Goal: Task Accomplishment & Management: Manage account settings

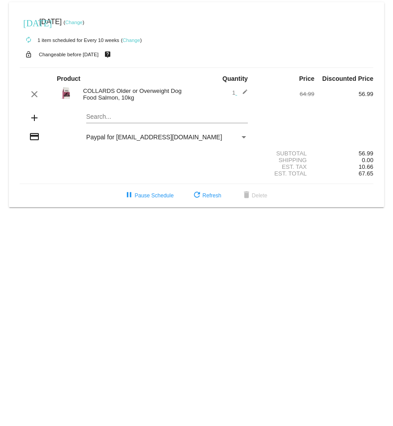
click at [129, 37] on link "Change" at bounding box center [130, 39] width 17 height 5
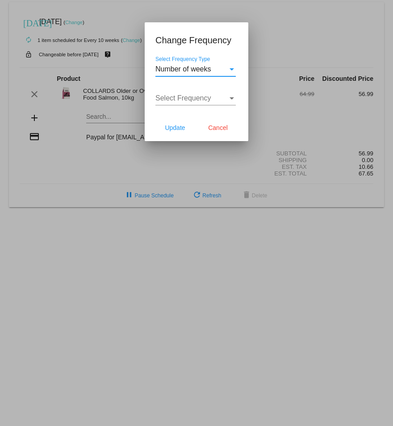
click at [228, 68] on div "Select Frequency Type" at bounding box center [232, 69] width 8 height 8
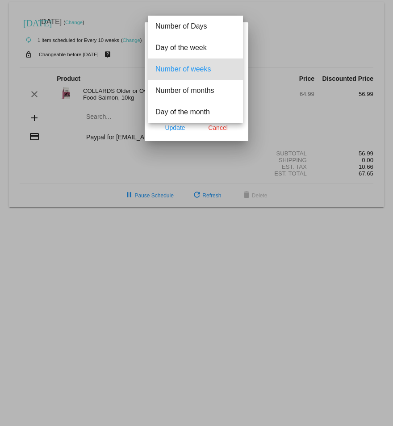
click at [210, 70] on span "Number of weeks" at bounding box center [195, 68] width 80 height 21
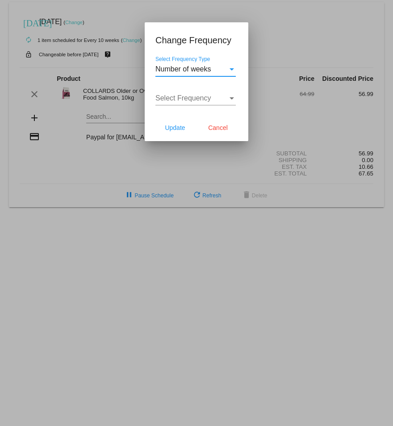
click at [233, 98] on div "Select Frequency" at bounding box center [231, 98] width 4 height 2
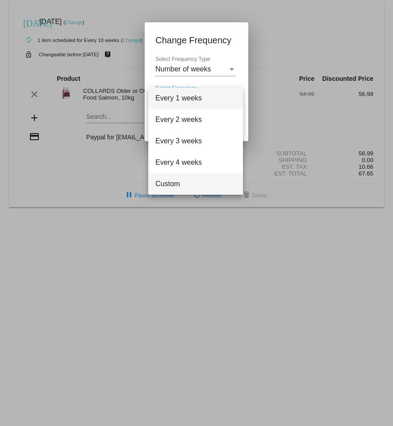
click at [189, 182] on span "Custom" at bounding box center [195, 183] width 80 height 21
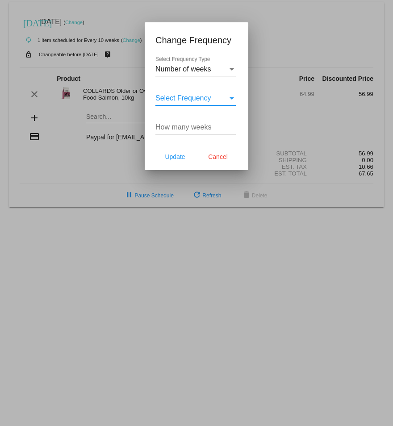
click at [190, 128] on input "How many weeks" at bounding box center [195, 127] width 80 height 8
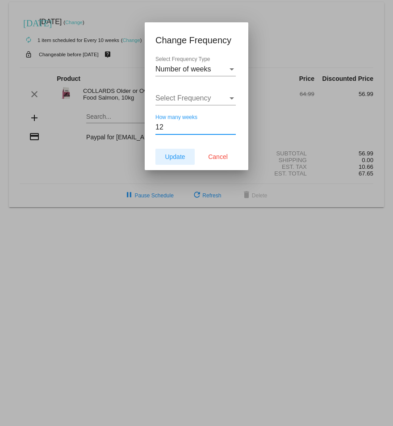
type input "12"
click at [164, 156] on button "Update" at bounding box center [174, 157] width 39 height 16
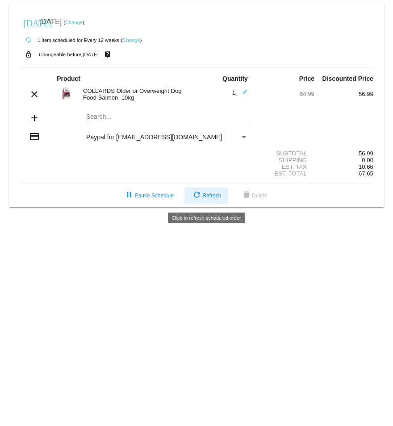
click at [209, 199] on span "refresh Refresh" at bounding box center [205, 195] width 29 height 6
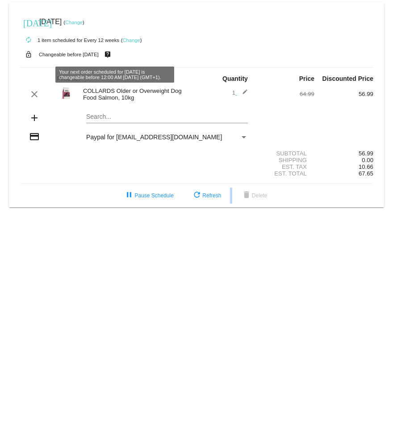
click at [232, 274] on body "[DATE] [DATE] ( Change ) autorenew 1 item scheduled for Every 12 weeks ( Change…" at bounding box center [196, 213] width 393 height 426
